Goal: Task Accomplishment & Management: Use online tool/utility

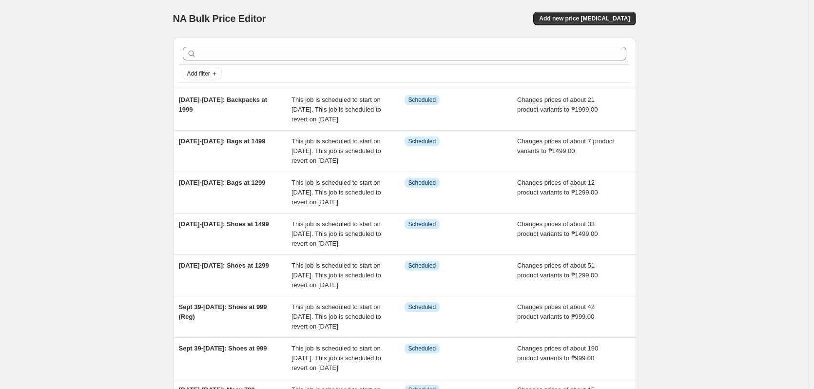
drag, startPoint x: 0, startPoint y: 0, endPoint x: 751, endPoint y: 139, distance: 763.7
click at [751, 139] on div "NA Bulk Price Editor. This page is ready NA Bulk Price Editor Add new price [ME…" at bounding box center [404, 300] width 809 height 600
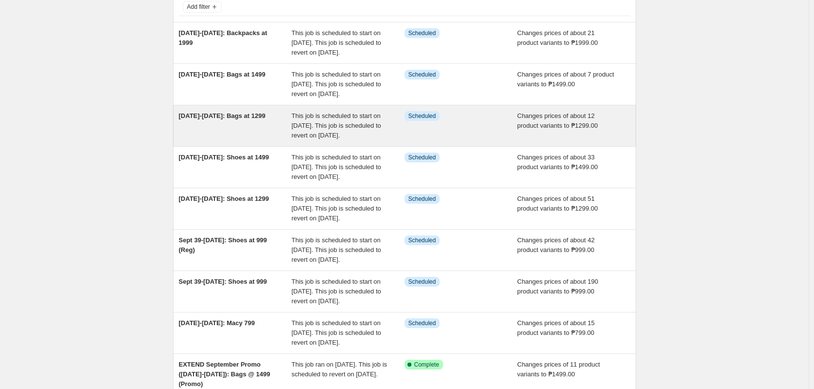
scroll to position [146, 0]
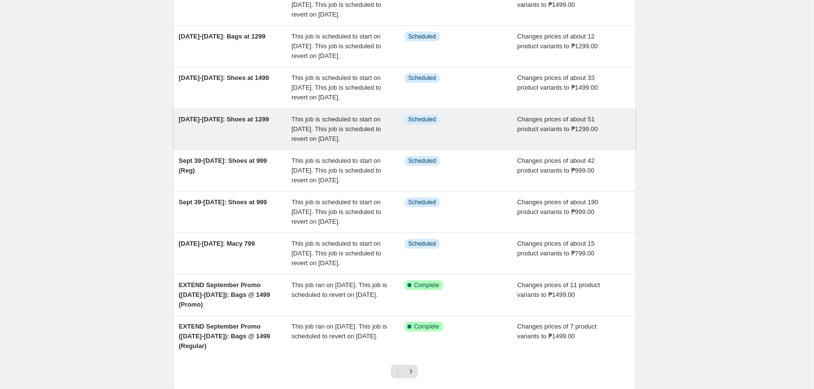
click at [588, 133] on span "Changes prices of about 51 product variants to ₱1299.00" at bounding box center [557, 124] width 81 height 17
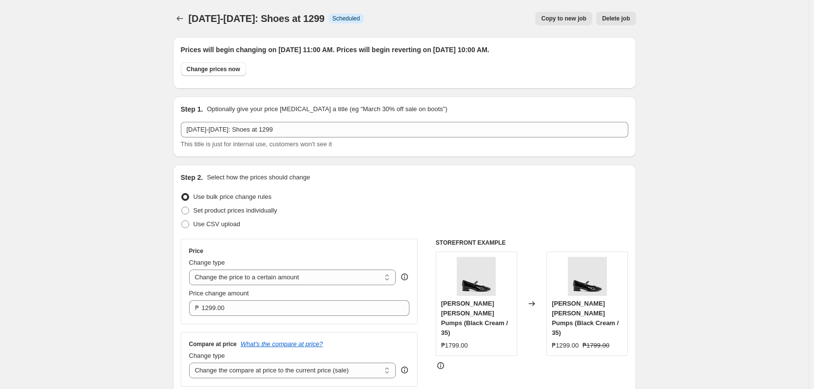
drag, startPoint x: 769, startPoint y: 95, endPoint x: 625, endPoint y: 92, distance: 143.9
click at [182, 20] on icon "Price change jobs" at bounding box center [180, 19] width 10 height 10
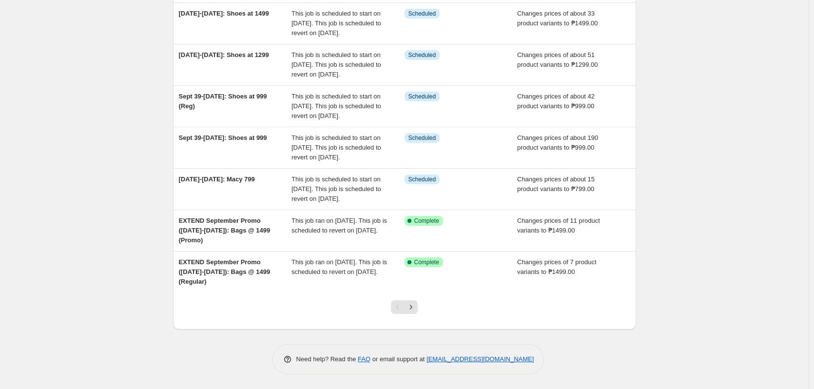
scroll to position [289, 0]
